Goal: Find specific page/section: Find specific page/section

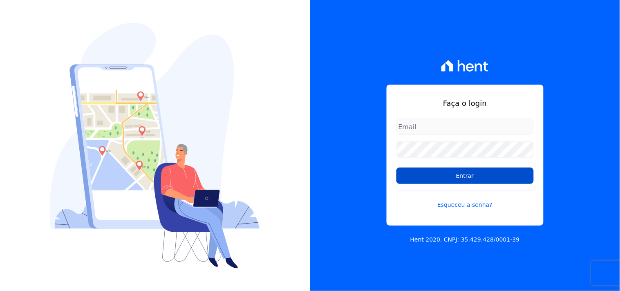
type input "[PERSON_NAME][EMAIL_ADDRESS][PERSON_NAME][DOMAIN_NAME]"
click at [467, 175] on input "Entrar" at bounding box center [464, 176] width 137 height 16
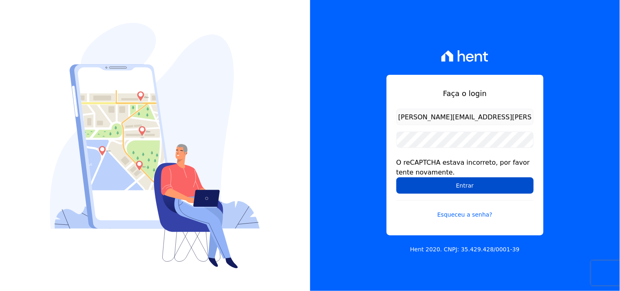
click at [490, 192] on input "Entrar" at bounding box center [464, 185] width 137 height 16
click at [457, 181] on input "Entrar" at bounding box center [464, 185] width 137 height 16
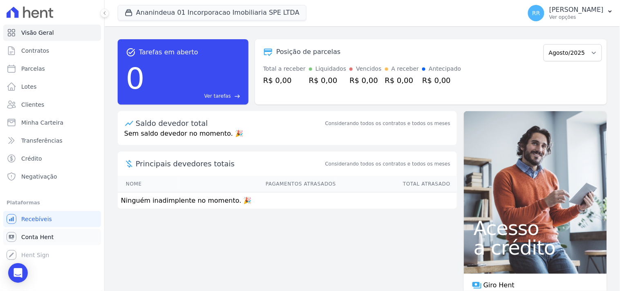
click at [42, 238] on span "Conta Hent" at bounding box center [37, 237] width 32 height 8
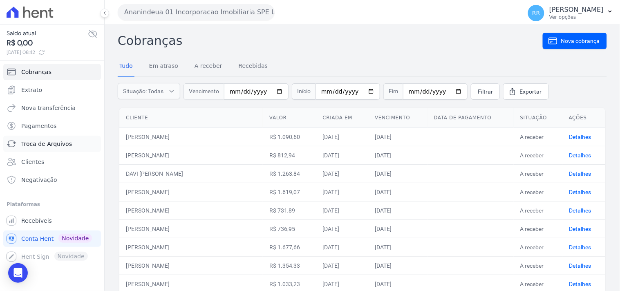
click at [49, 141] on span "Troca de Arquivos" at bounding box center [46, 144] width 51 height 8
